Goal: Transaction & Acquisition: Purchase product/service

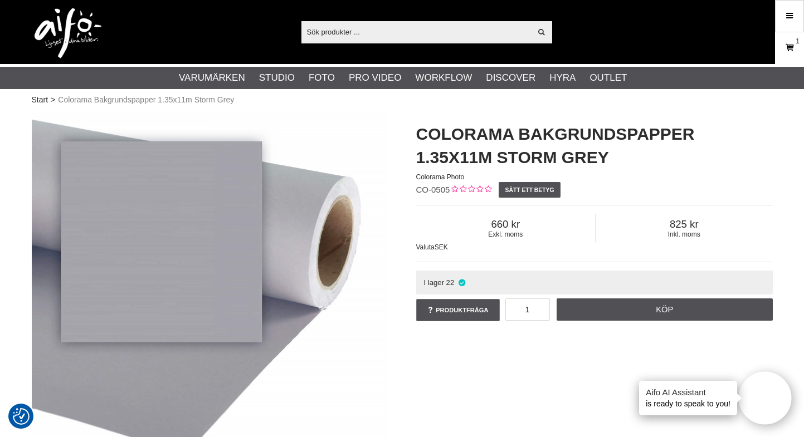
click at [786, 44] on icon at bounding box center [789, 48] width 11 height 12
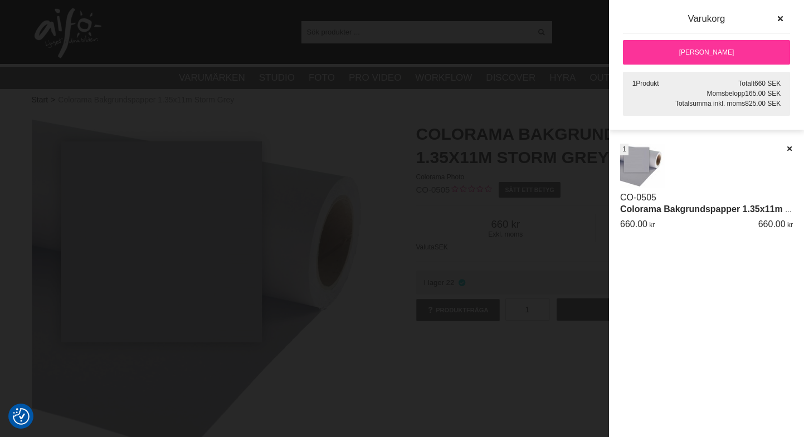
scroll to position [1, 0]
click at [723, 52] on link "[PERSON_NAME]" at bounding box center [706, 52] width 167 height 25
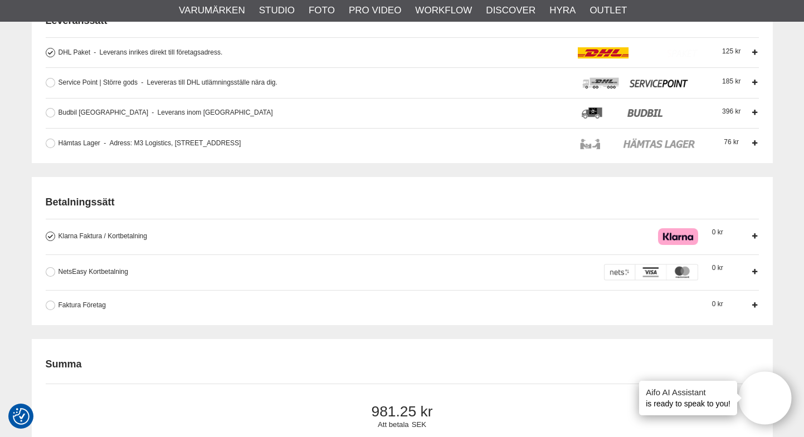
scroll to position [379, 0]
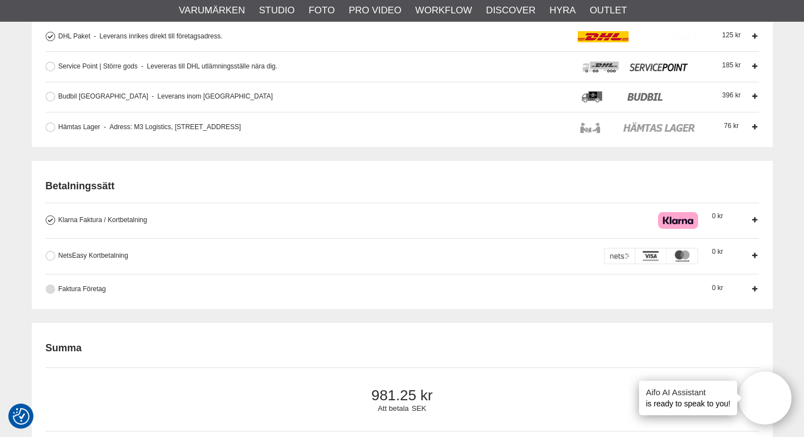
click at [48, 291] on button at bounding box center [50, 289] width 9 height 9
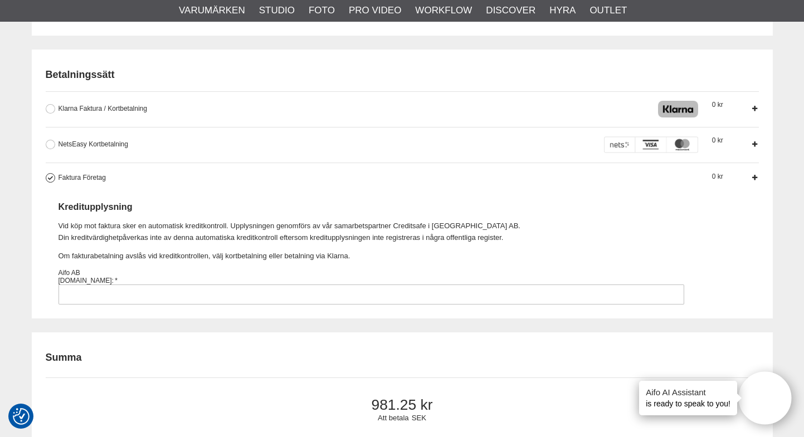
scroll to position [500, 0]
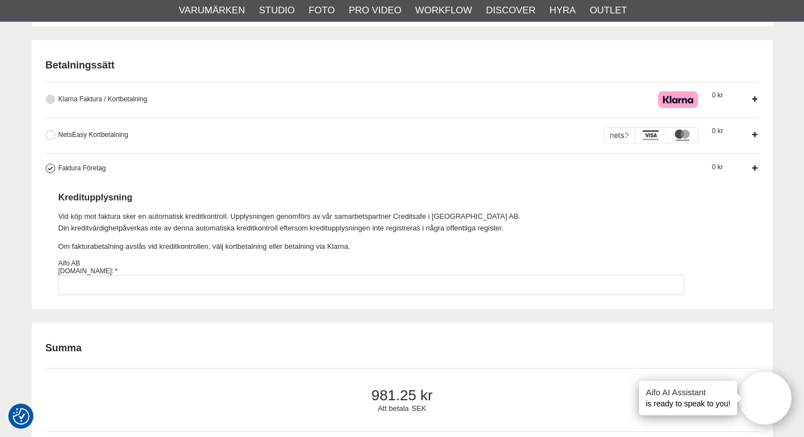
click at [51, 99] on button at bounding box center [50, 99] width 9 height 9
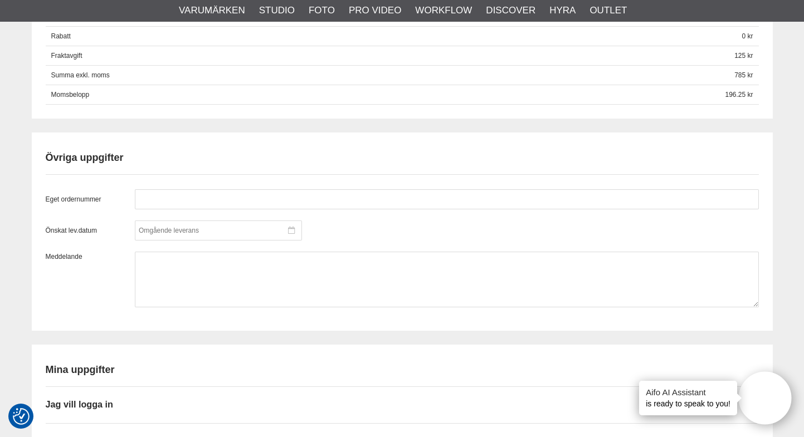
scroll to position [824, 0]
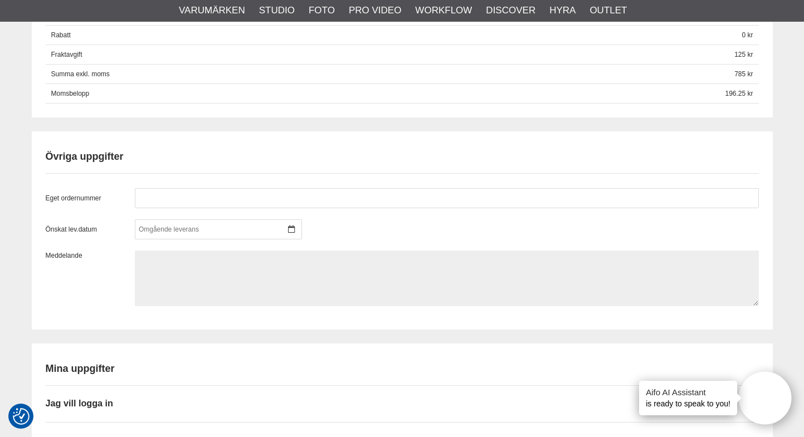
click at [186, 265] on textarea at bounding box center [447, 279] width 624 height 56
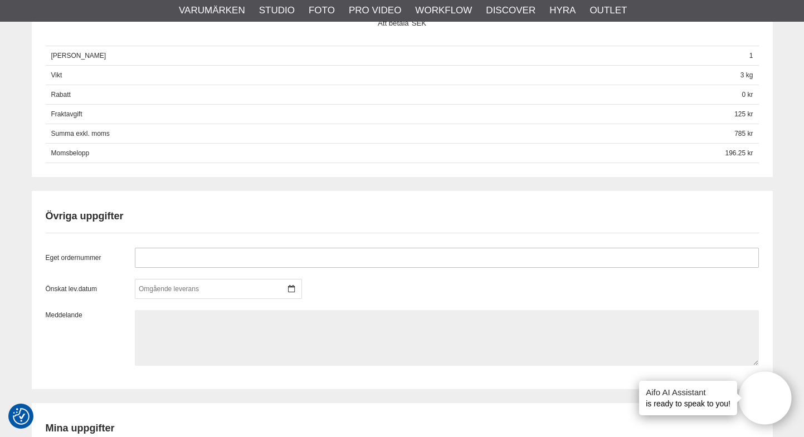
scroll to position [772, 0]
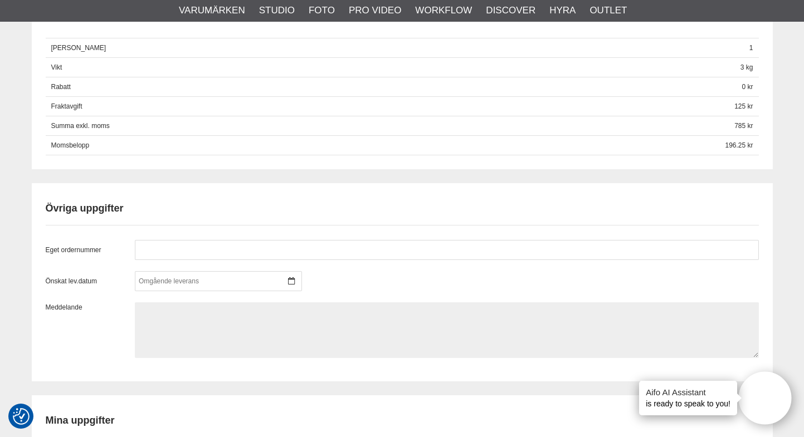
click at [170, 316] on textarea at bounding box center [447, 331] width 624 height 56
type textarea "H"
paste textarea "5970 Foto"
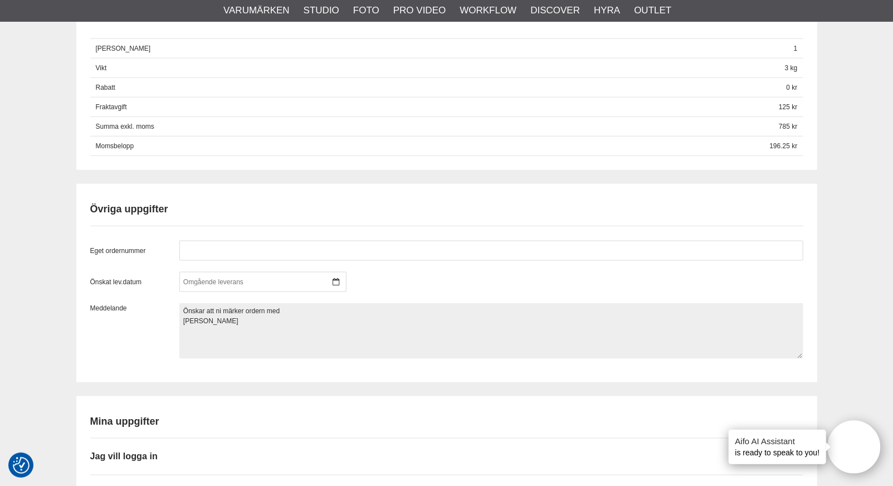
paste textarea "5970 Foto"
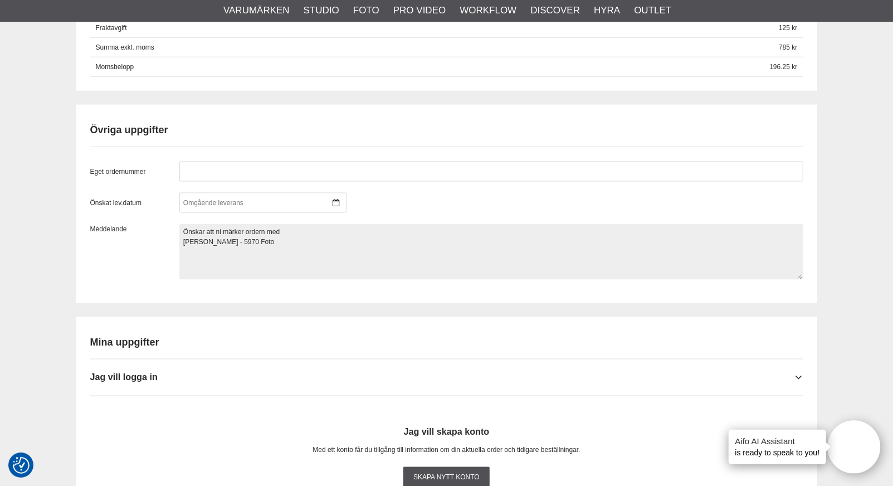
scroll to position [855, 0]
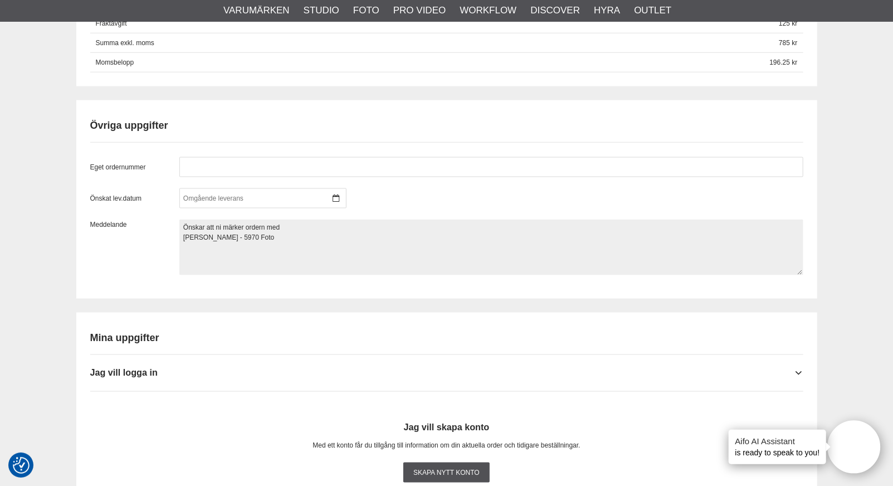
drag, startPoint x: 287, startPoint y: 225, endPoint x: 344, endPoint y: 259, distance: 66.5
click at [287, 225] on textarea "Önskar att ni märker ordern med Björn Falkenström - 5970 Foto" at bounding box center [491, 248] width 624 height 56
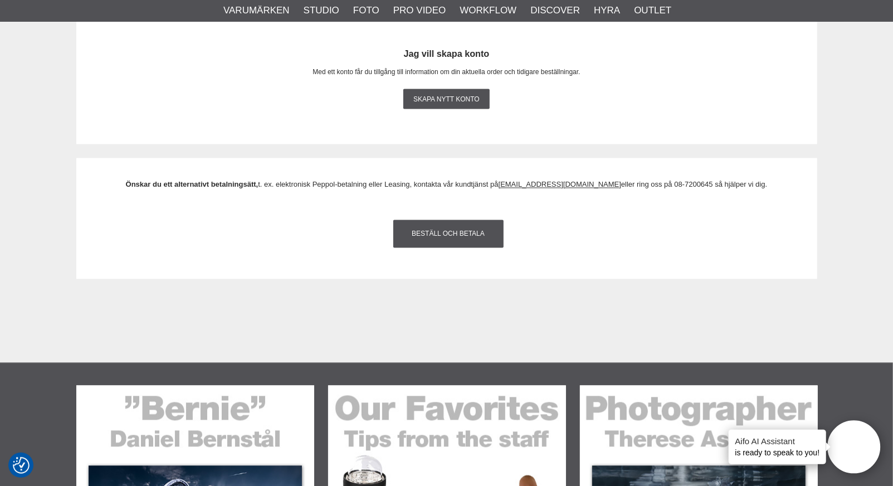
scroll to position [1171, 0]
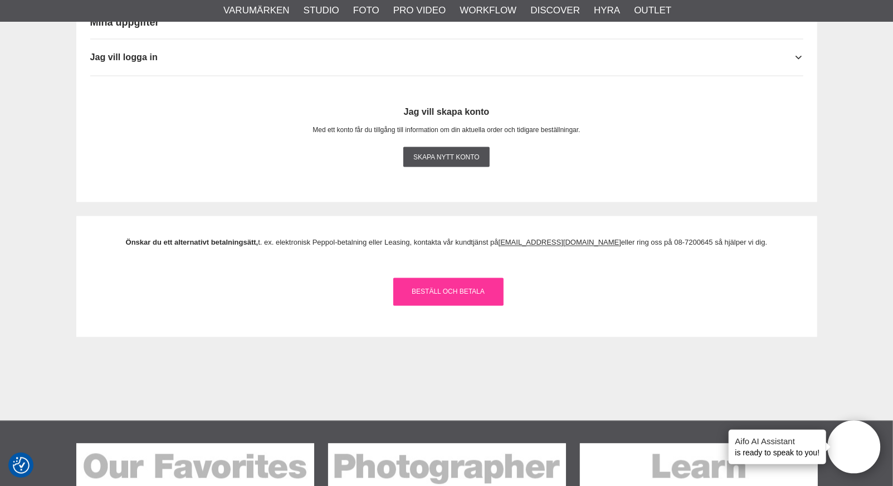
type textarea "Önskar att ni märker ordern med: Björn Falkenström - 5970 Foto"
click at [424, 291] on link "Beställ och Betala" at bounding box center [448, 292] width 110 height 28
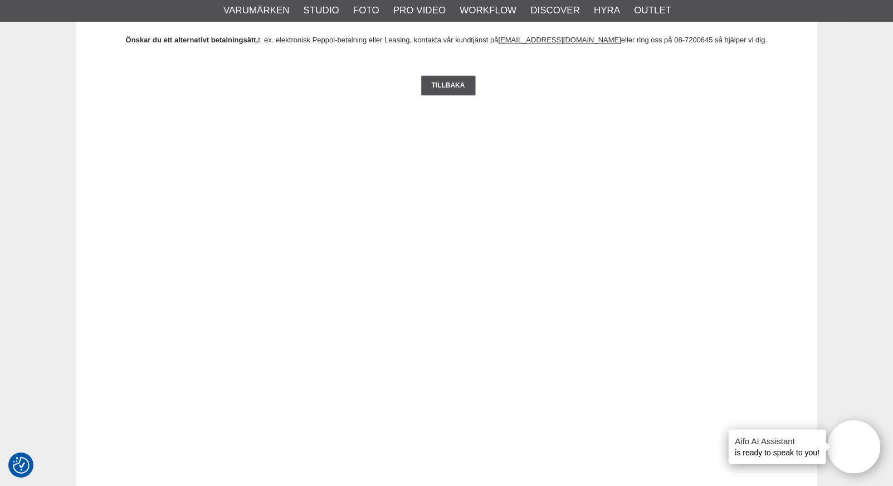
scroll to position [1373, 0]
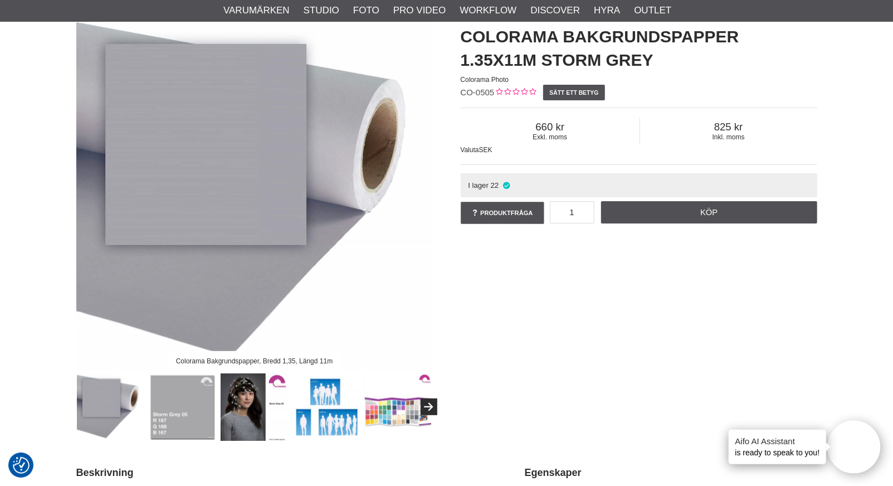
scroll to position [100, 0]
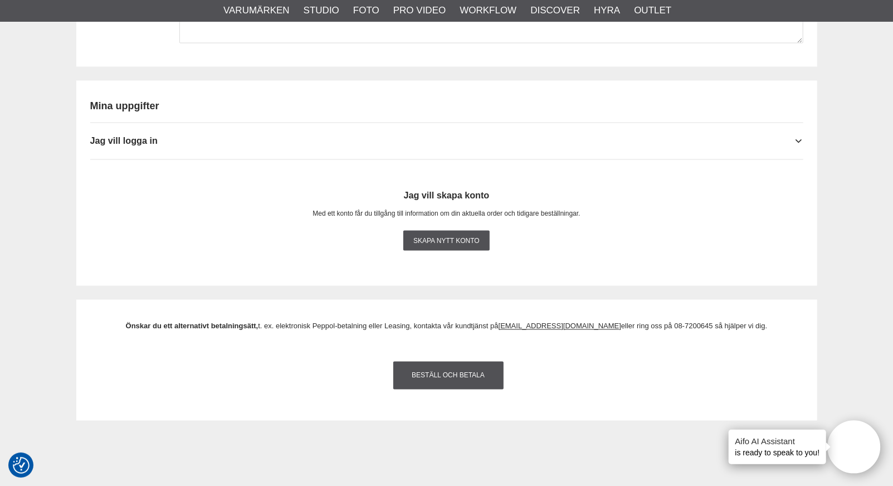
scroll to position [1093, 0]
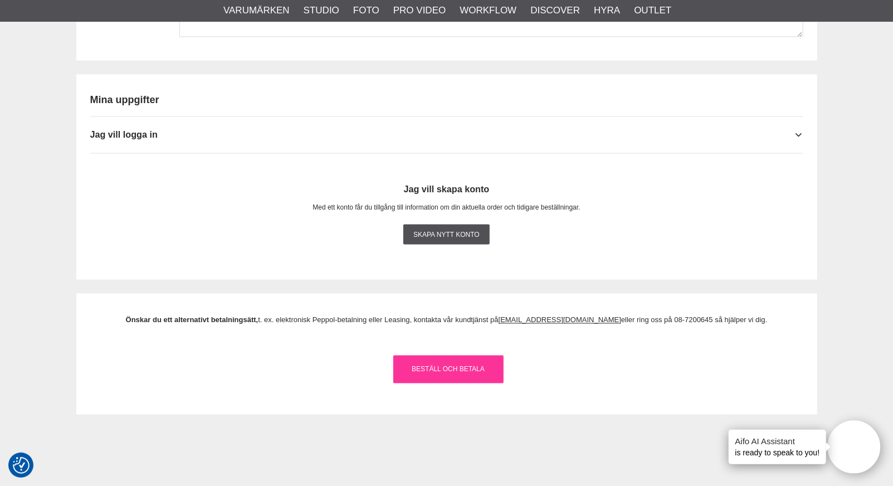
click at [435, 370] on link "Beställ och Betala" at bounding box center [448, 369] width 110 height 28
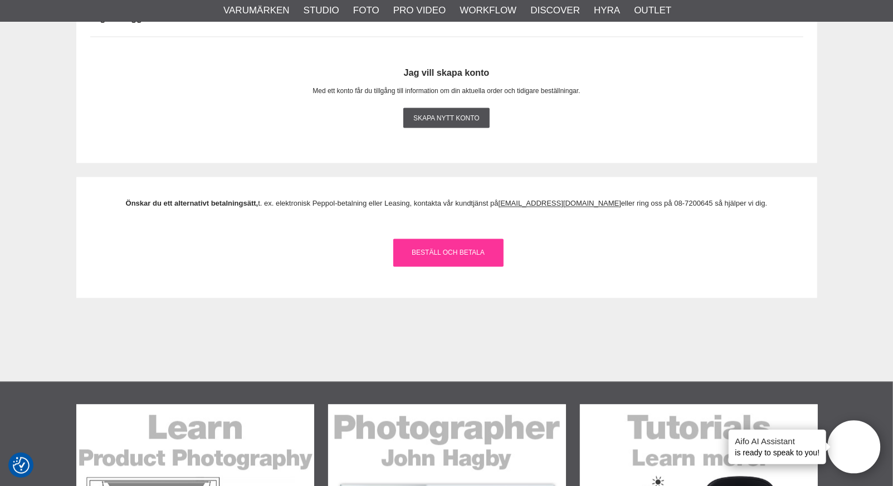
scroll to position [1194, 0]
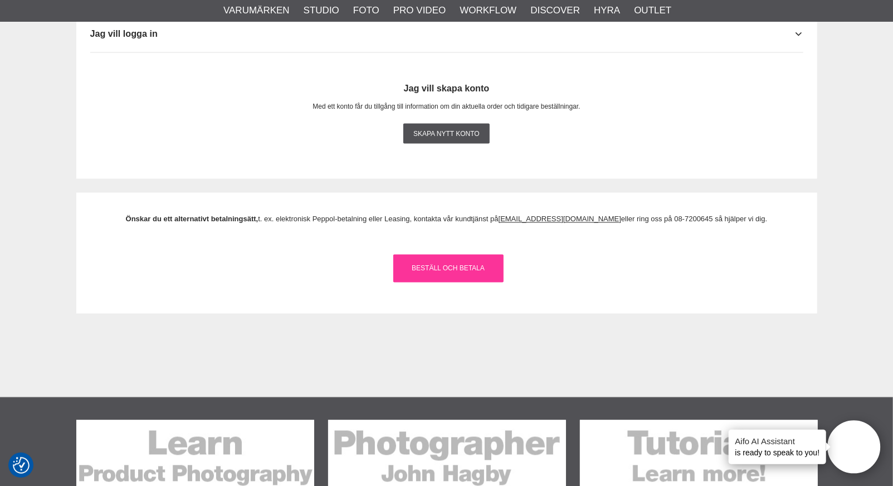
click at [453, 266] on link "Beställ och Betala" at bounding box center [448, 269] width 110 height 28
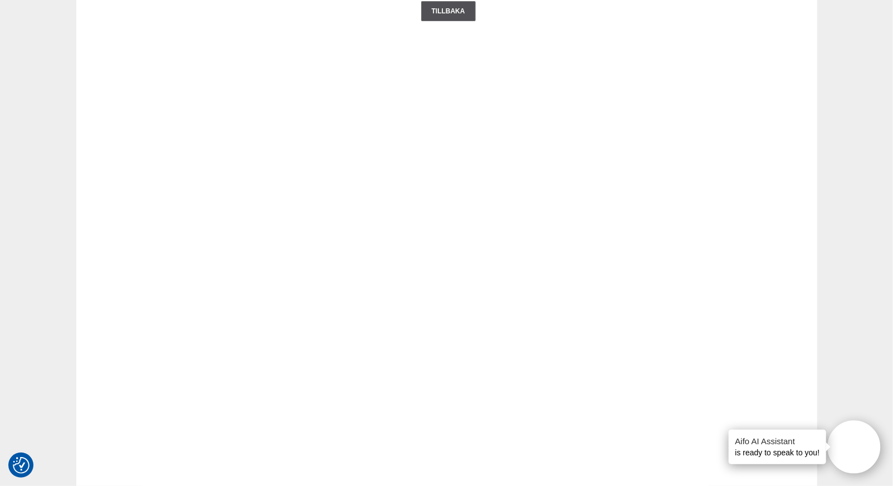
scroll to position [0, 0]
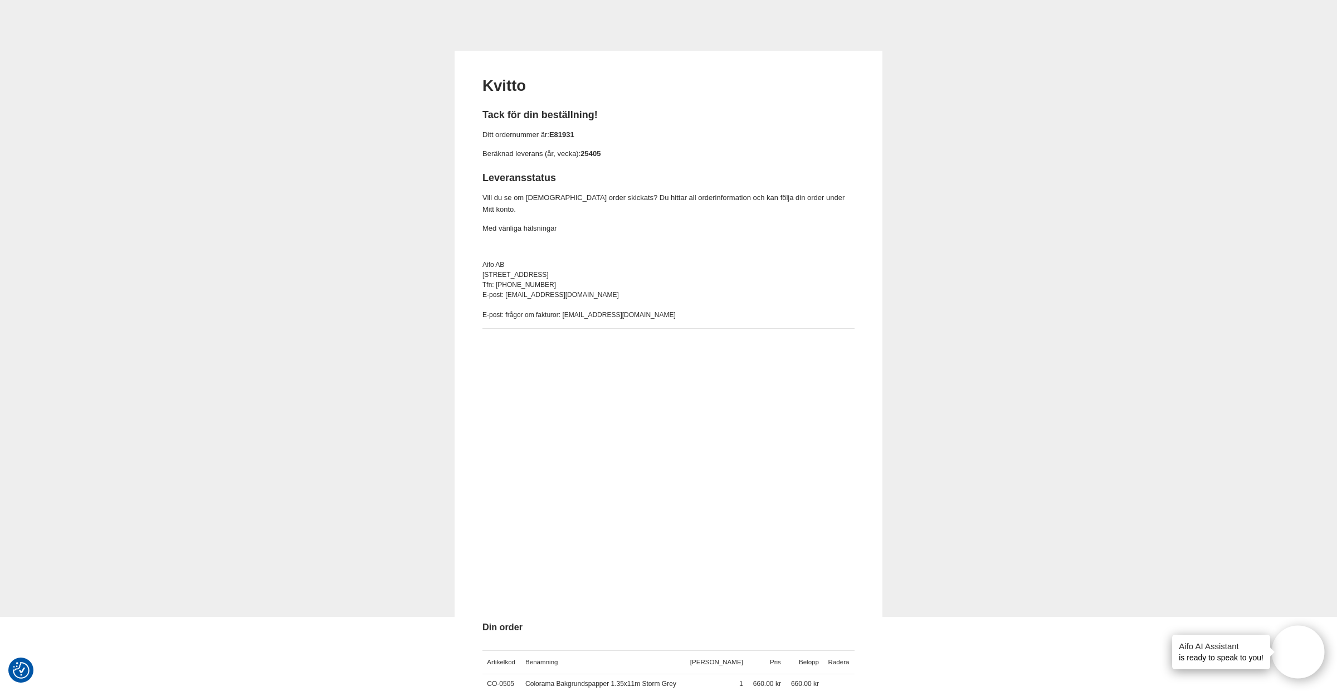
scroll to position [92, 0]
